Goal: Information Seeking & Learning: Learn about a topic

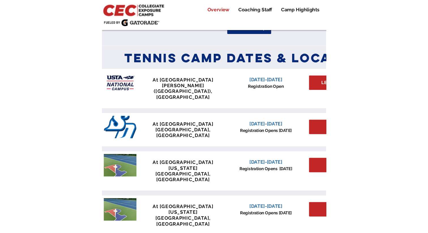
scroll to position [244, 0]
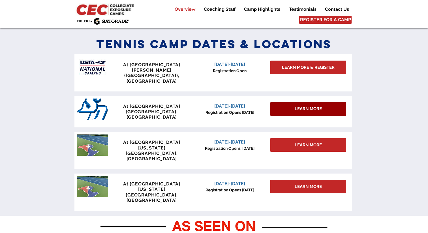
click at [211, 102] on div "LEARN MORE" at bounding box center [309, 109] width 76 height 14
click at [211, 106] on span "LEARN MORE" at bounding box center [308, 109] width 27 height 6
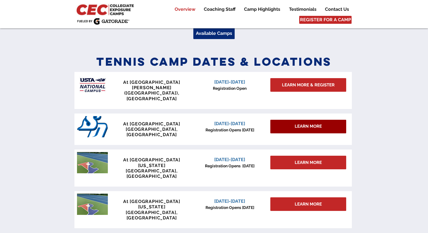
scroll to position [226, 0]
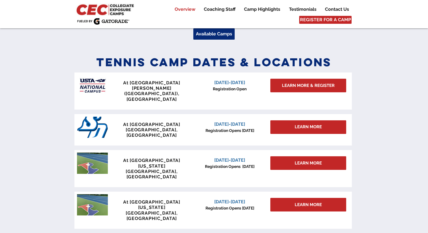
click at [211, 122] on span "[DATE]-[DATE]" at bounding box center [229, 124] width 31 height 5
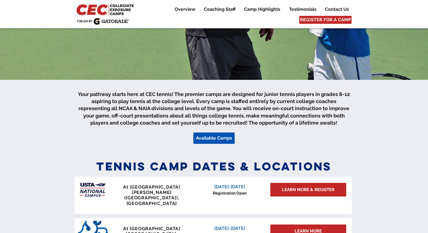
click at [211, 139] on span "Available Camps" at bounding box center [214, 138] width 36 height 6
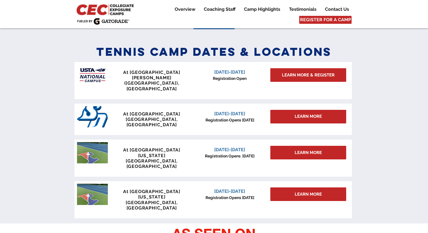
scroll to position [248, 0]
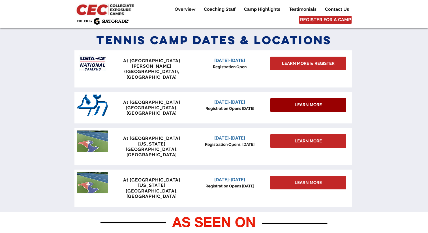
click at [211, 102] on span "LEARN MORE" at bounding box center [308, 105] width 27 height 6
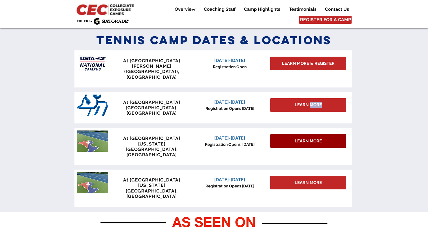
click at [211, 138] on span "LEARN MORE" at bounding box center [308, 141] width 27 height 6
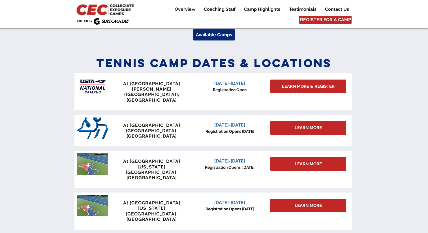
scroll to position [228, 0]
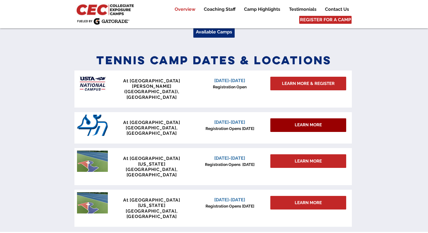
click at [291, 118] on div "LEARN MORE" at bounding box center [309, 125] width 76 height 14
click at [316, 122] on span "LEARN MORE" at bounding box center [308, 125] width 27 height 6
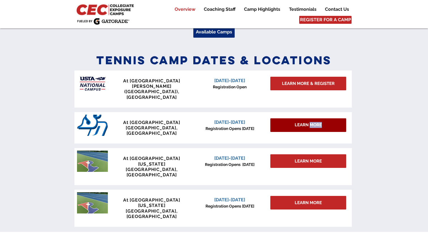
click at [316, 122] on span "LEARN MORE" at bounding box center [308, 125] width 27 height 6
click at [296, 122] on span "LEARN MORE" at bounding box center [308, 125] width 27 height 6
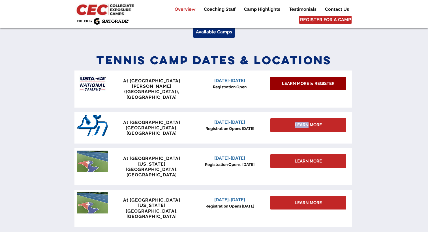
click at [298, 85] on span "LEARN MORE & REGISTER" at bounding box center [308, 84] width 53 height 6
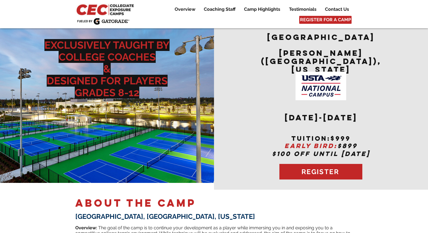
click at [298, 85] on img at bounding box center [321, 86] width 51 height 29
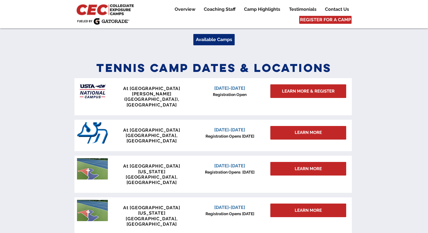
scroll to position [228, 0]
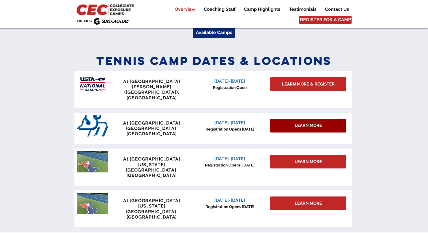
click at [287, 119] on div "LEARN MORE" at bounding box center [309, 126] width 76 height 14
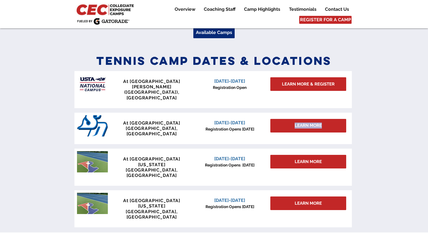
scroll to position [232, 0]
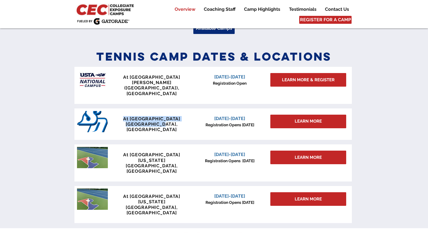
drag, startPoint x: 172, startPoint y: 114, endPoint x: 121, endPoint y: 109, distance: 51.5
click at [121, 116] on div "At [GEOGRAPHIC_DATA] [GEOGRAPHIC_DATA], [GEOGRAPHIC_DATA]" at bounding box center [152, 124] width 84 height 16
copy div "At [GEOGRAPHIC_DATA], [GEOGRAPHIC_DATA]"
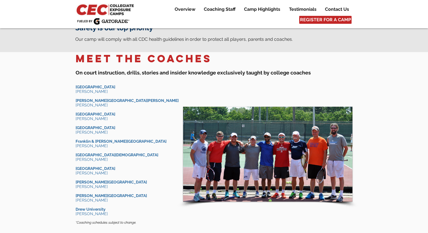
scroll to position [409, 0]
